Goal: Information Seeking & Learning: Find specific fact

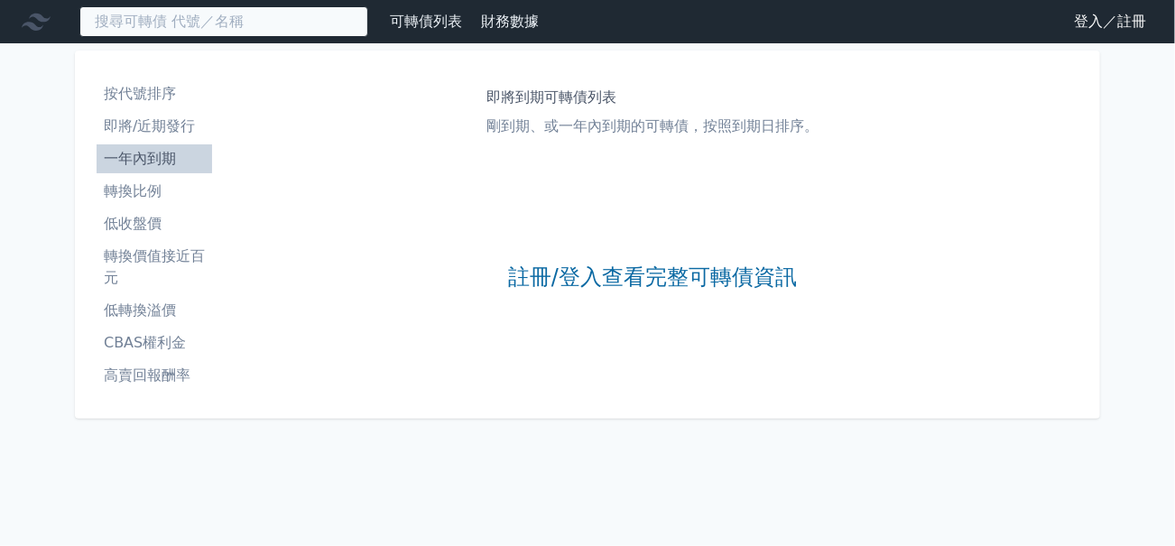
click at [286, 32] on input at bounding box center [223, 21] width 289 height 31
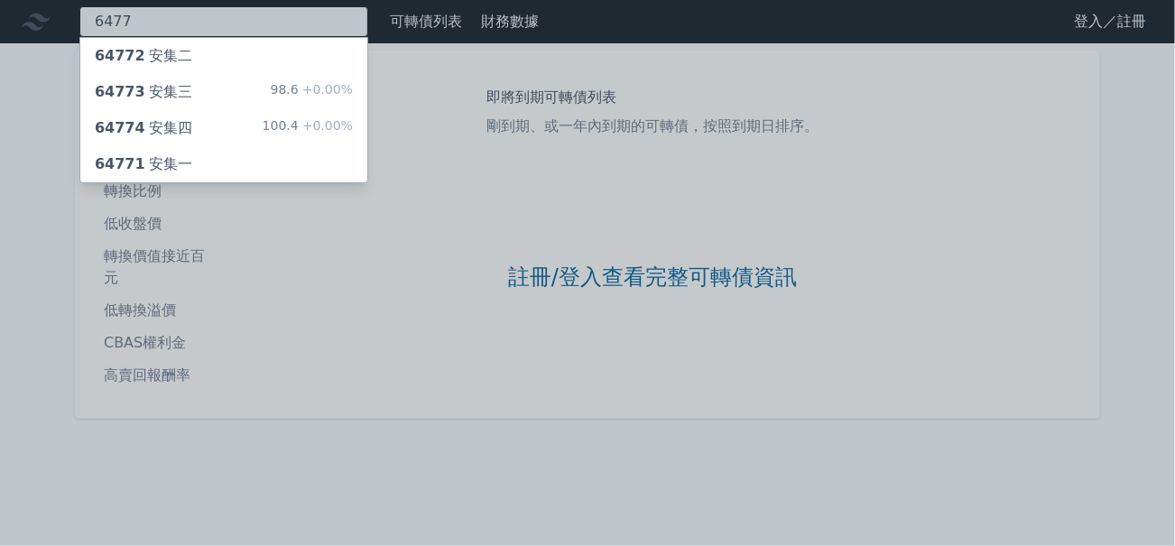
type input "6477"
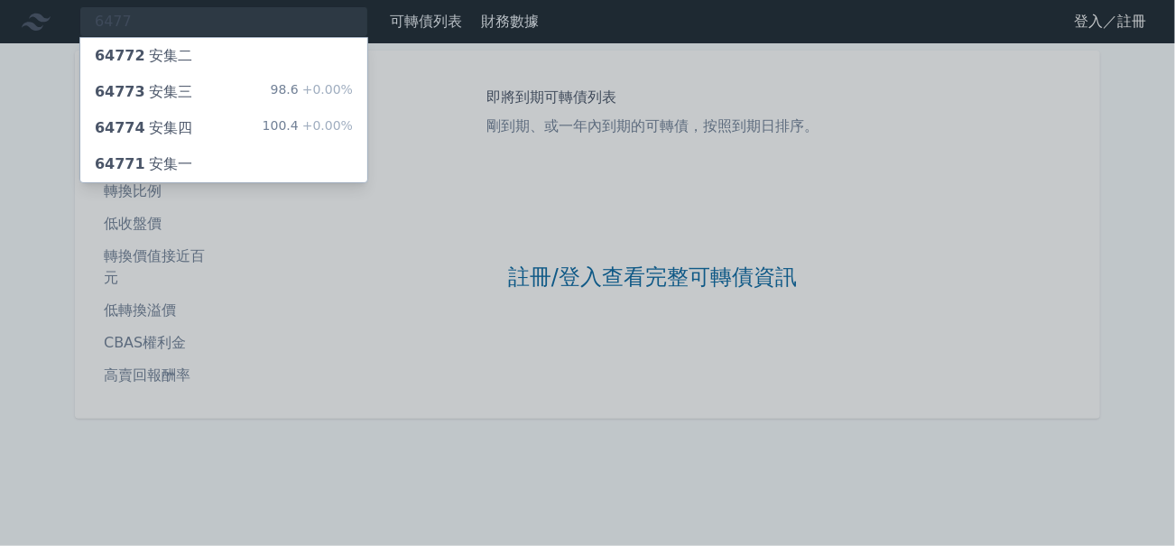
click at [172, 127] on div "64774 安集四" at bounding box center [143, 128] width 97 height 22
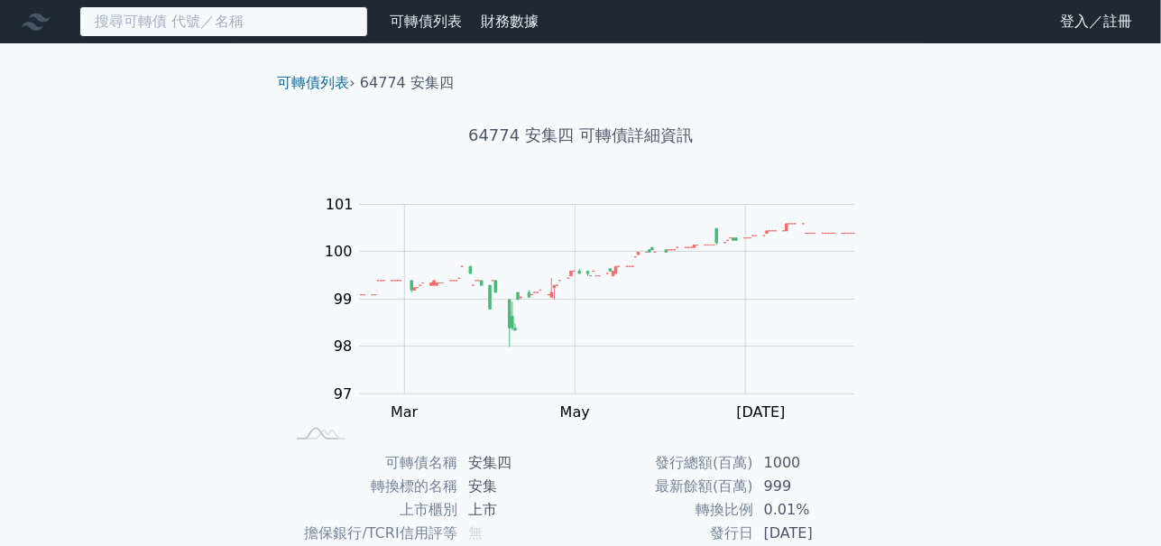
click at [256, 23] on input at bounding box center [223, 21] width 289 height 31
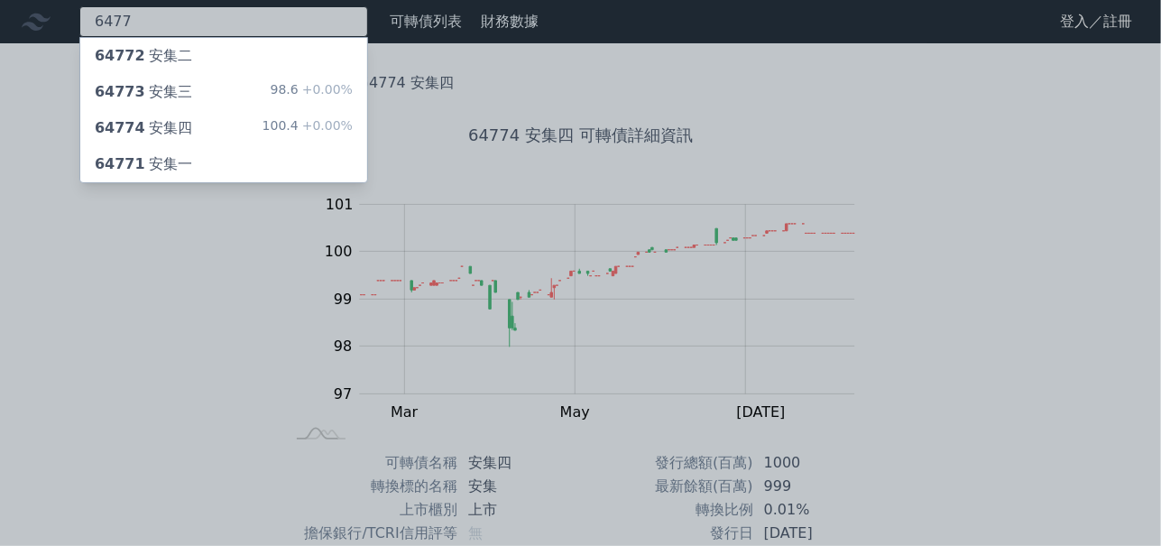
type input "6477"
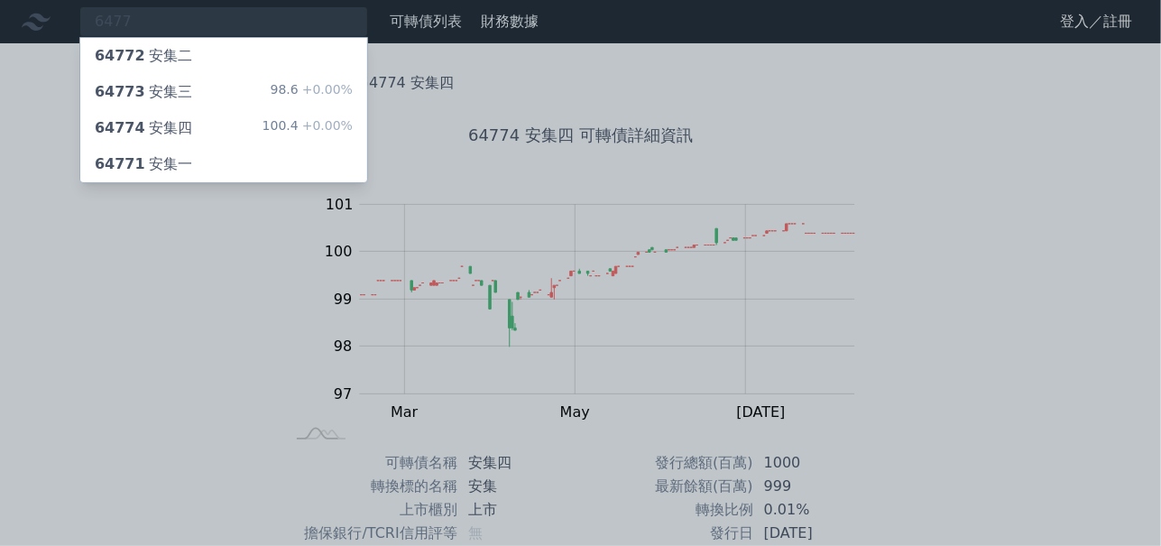
click at [175, 90] on div "64773 安集三" at bounding box center [143, 92] width 97 height 22
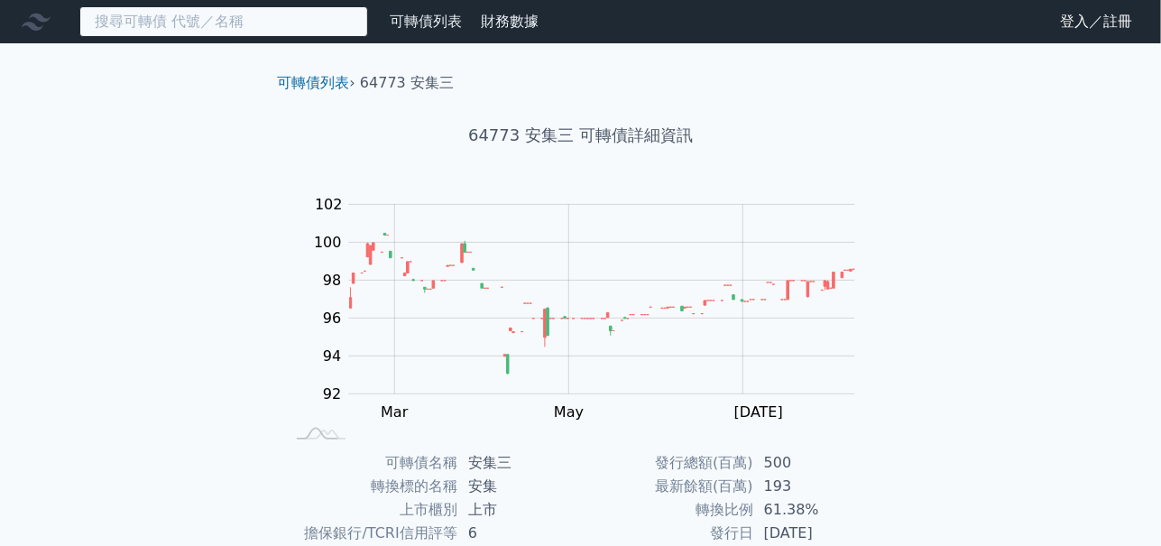
drag, startPoint x: 271, startPoint y: 25, endPoint x: 272, endPoint y: 56, distance: 30.7
click at [271, 24] on input at bounding box center [223, 21] width 289 height 31
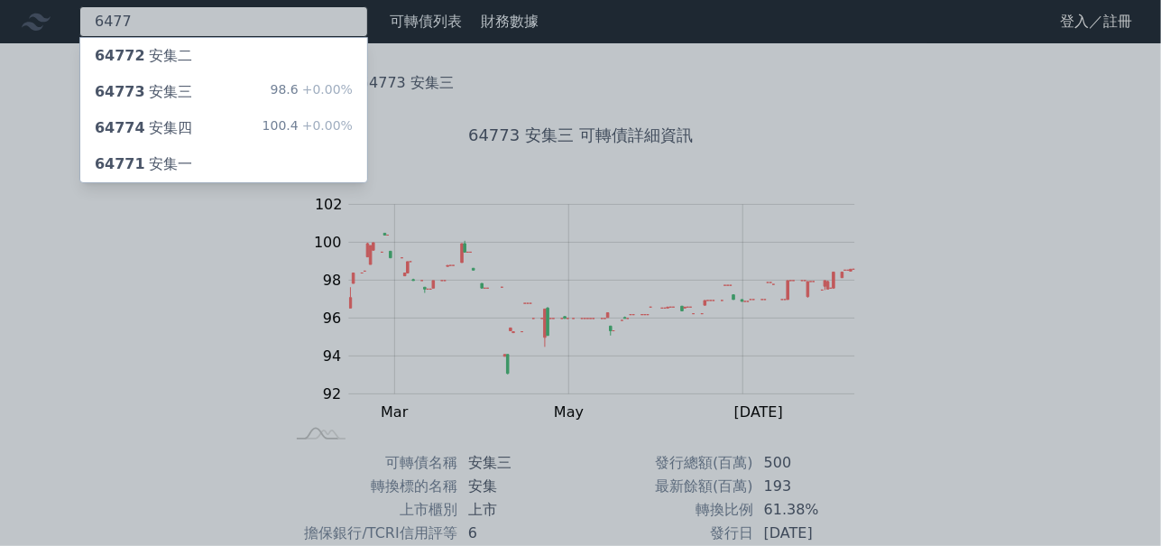
type input "6477"
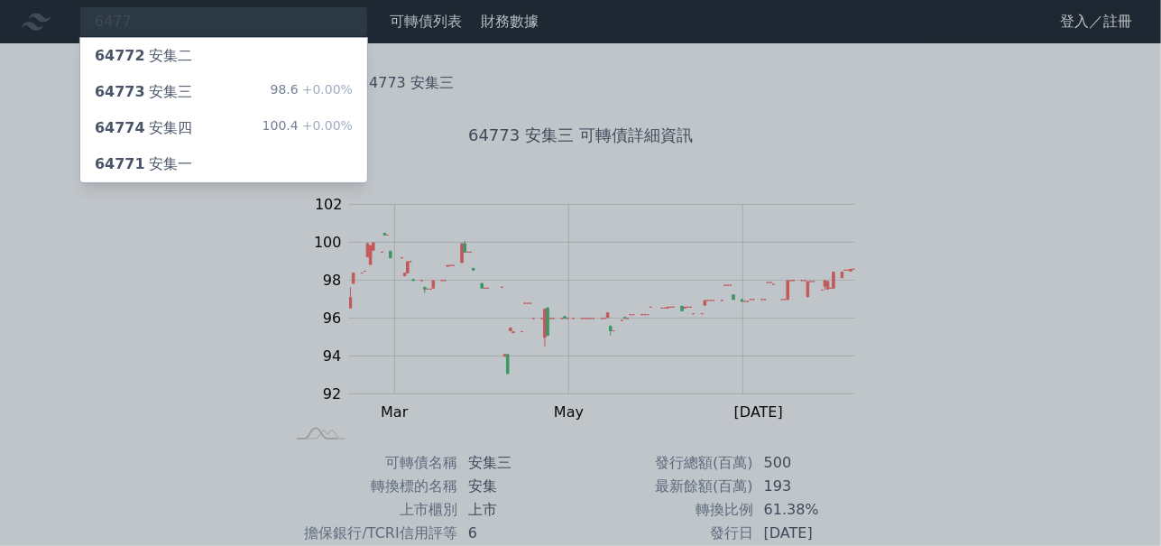
click at [173, 54] on div "64772 安集二" at bounding box center [143, 56] width 97 height 22
